Goal: Find specific page/section: Locate a particular part of the current website

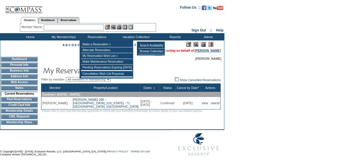
click at [203, 51] on link "[PERSON_NAME]" at bounding box center [208, 50] width 26 height 3
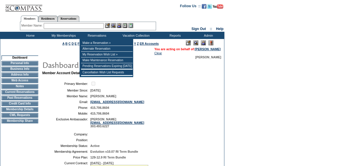
click at [79, 27] on input "text" at bounding box center [74, 26] width 60 height 6
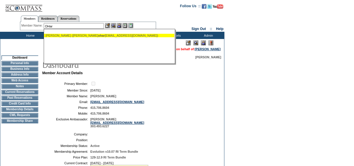
click at [98, 36] on span "ohar" at bounding box center [101, 35] width 7 height 3
type input "[PERSON_NAME] ([EMAIL_ADDRESS][DOMAIN_NAME])"
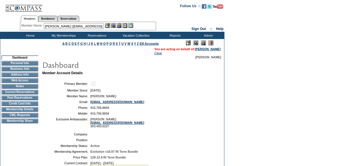
click at [121, 25] on img at bounding box center [118, 25] width 5 height 5
click at [116, 25] on img at bounding box center [113, 25] width 5 height 5
